Goal: Navigation & Orientation: Find specific page/section

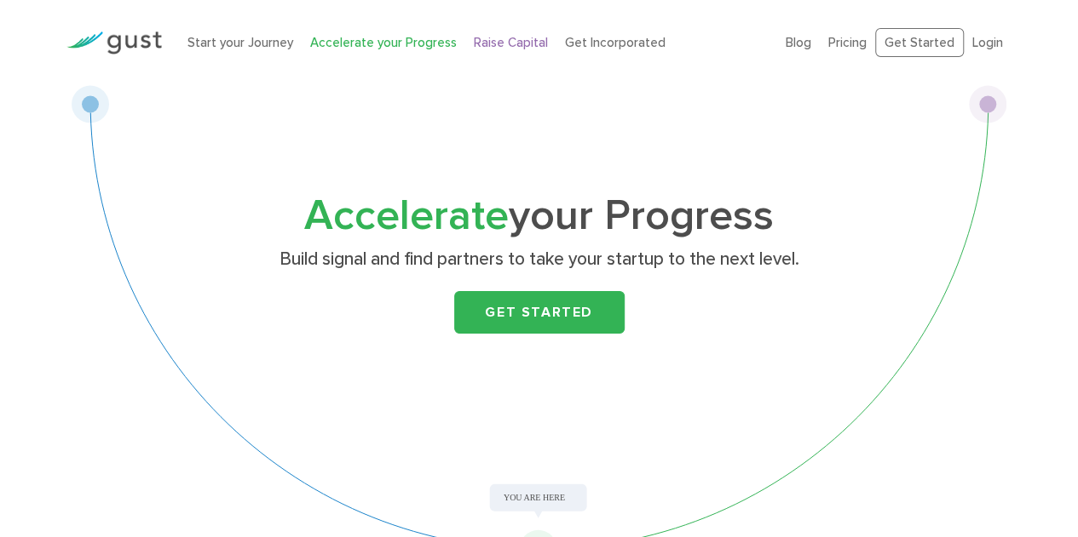
click at [528, 43] on link "Raise Capital" at bounding box center [511, 42] width 74 height 15
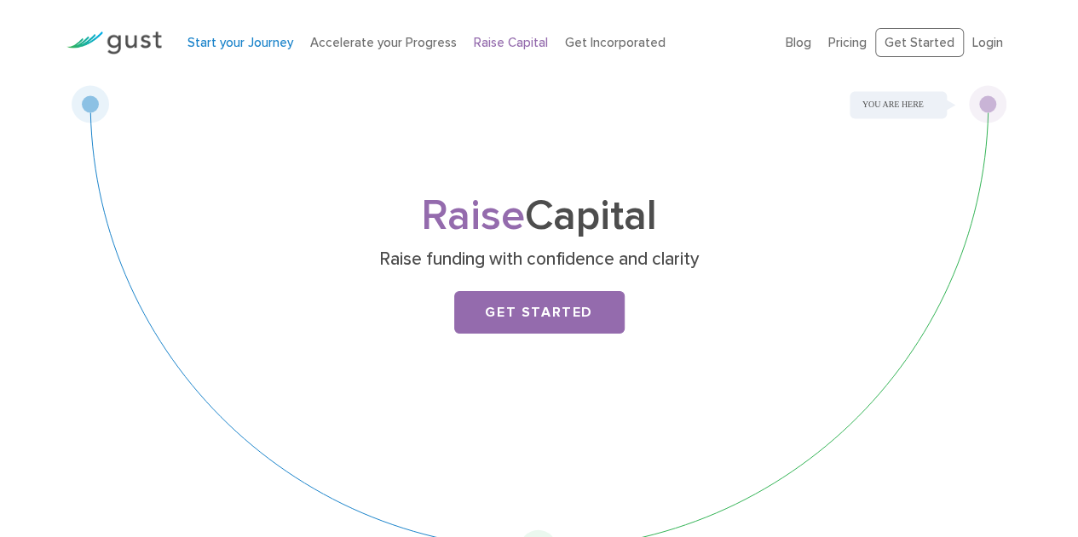
click at [234, 46] on link "Start your Journey" at bounding box center [240, 42] width 106 height 15
